Goal: Information Seeking & Learning: Learn about a topic

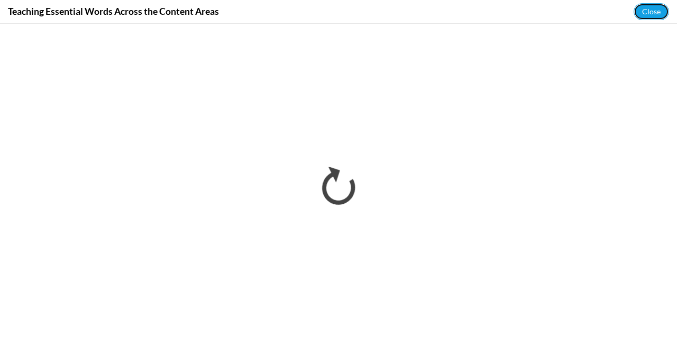
click at [644, 19] on button "Close" at bounding box center [651, 11] width 35 height 17
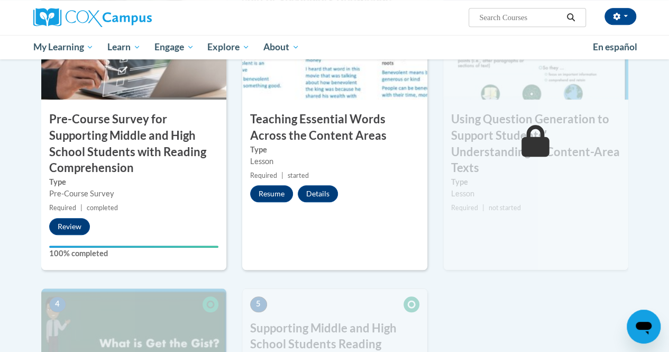
scroll to position [308, 0]
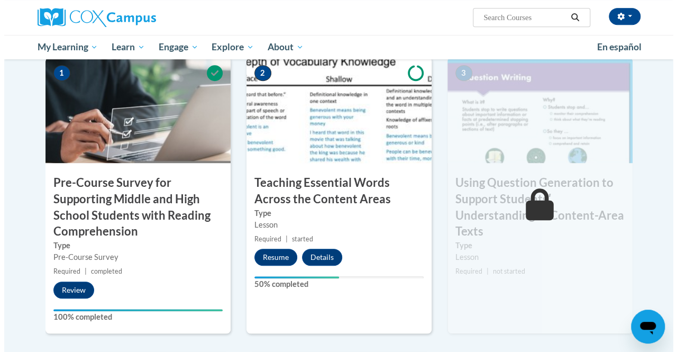
scroll to position [243, 0]
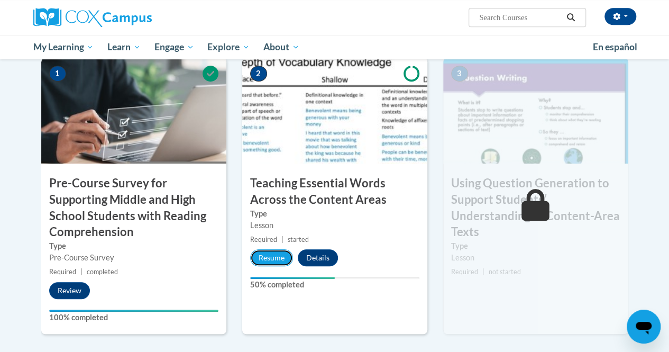
click at [264, 254] on button "Resume" at bounding box center [271, 257] width 43 height 17
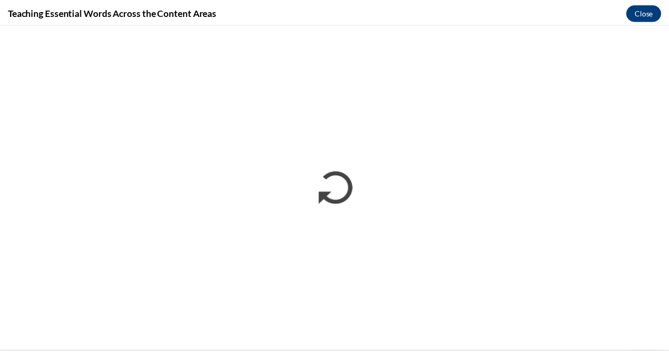
scroll to position [0, 0]
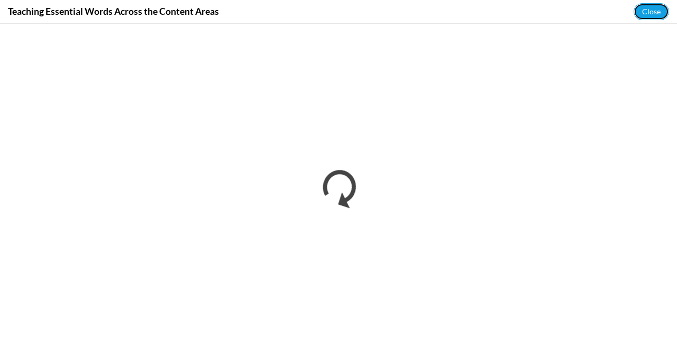
click at [646, 10] on button "Close" at bounding box center [651, 11] width 35 height 17
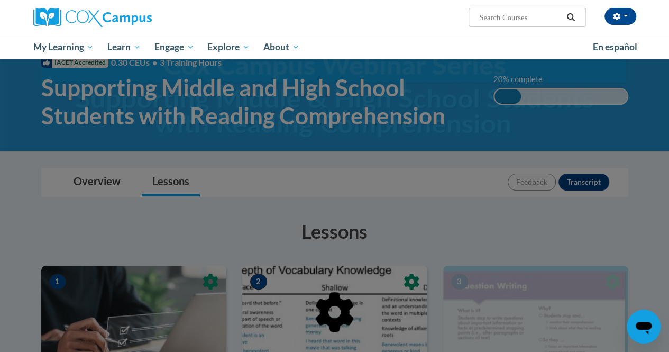
scroll to position [34, 0]
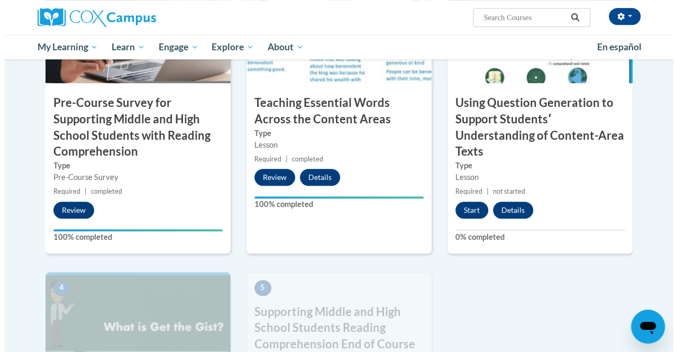
scroll to position [322, 0]
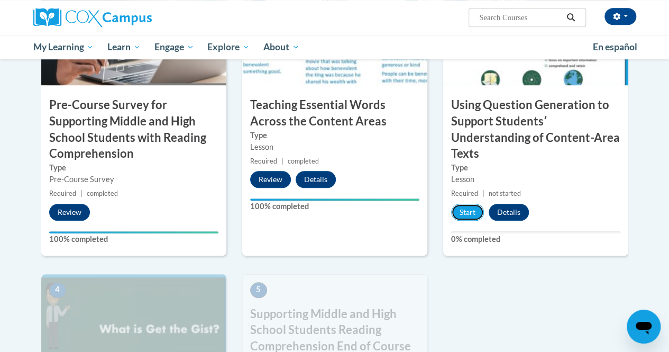
click at [466, 207] on button "Start" at bounding box center [467, 212] width 33 height 17
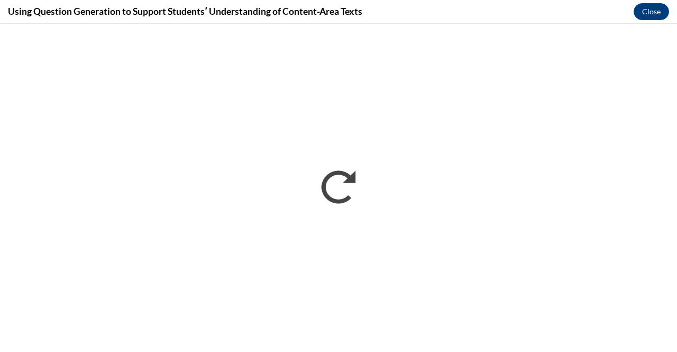
scroll to position [0, 0]
click at [607, 6] on div "Using Question Generation to Support Studentsʹ Understanding of Content-Area Te…" at bounding box center [338, 12] width 677 height 24
